Goal: Navigation & Orientation: Find specific page/section

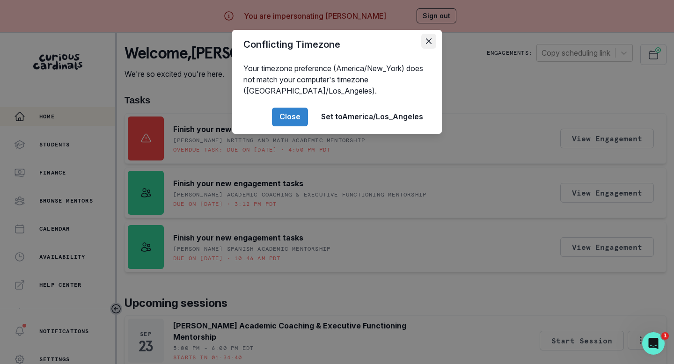
click at [432, 40] on button "Close" at bounding box center [428, 41] width 15 height 15
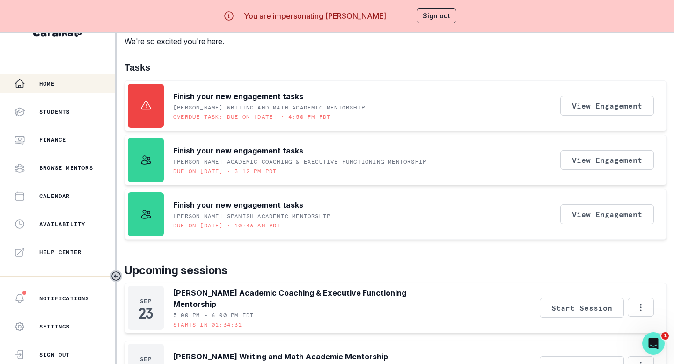
click at [378, 47] on div "Welcome , [PERSON_NAME] We're so excited you're here. Engagements: Copy schedul…" at bounding box center [395, 272] width 542 height 522
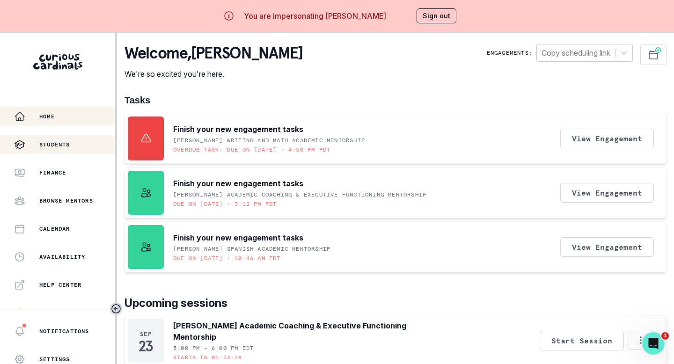
click at [63, 148] on div "Students" at bounding box center [64, 144] width 101 height 11
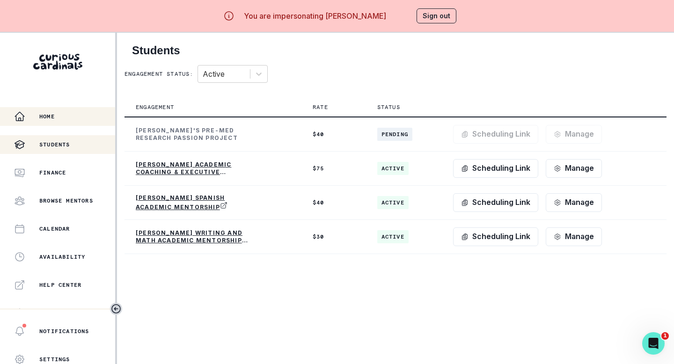
click at [51, 119] on p "Home" at bounding box center [46, 116] width 15 height 7
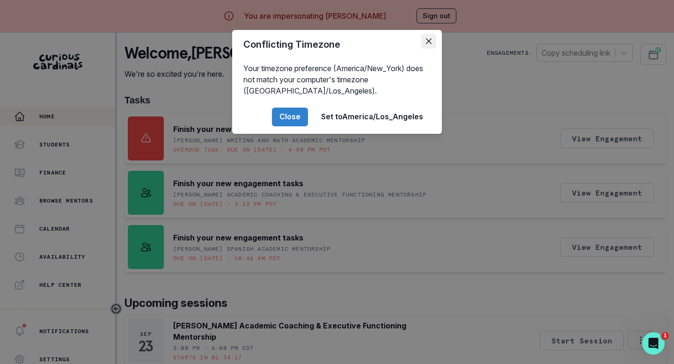
click at [429, 40] on icon "Close" at bounding box center [429, 41] width 6 height 6
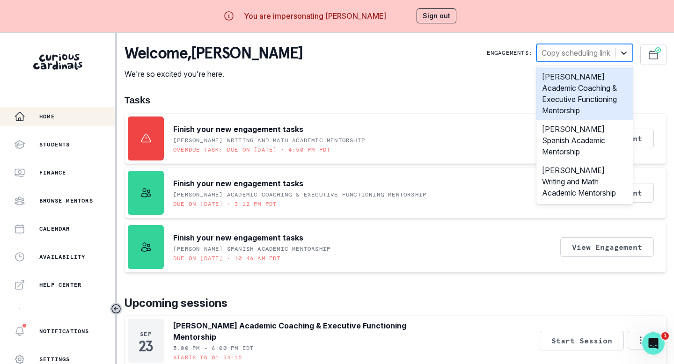
click at [624, 54] on icon at bounding box center [624, 52] width 6 height 3
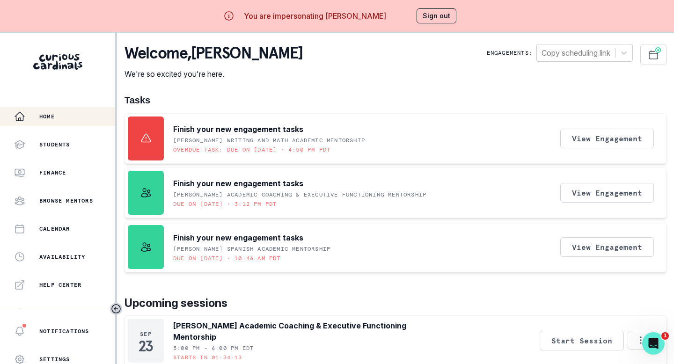
click at [452, 96] on h1 "Tasks" at bounding box center [395, 100] width 542 height 11
